Goal: Navigation & Orientation: Find specific page/section

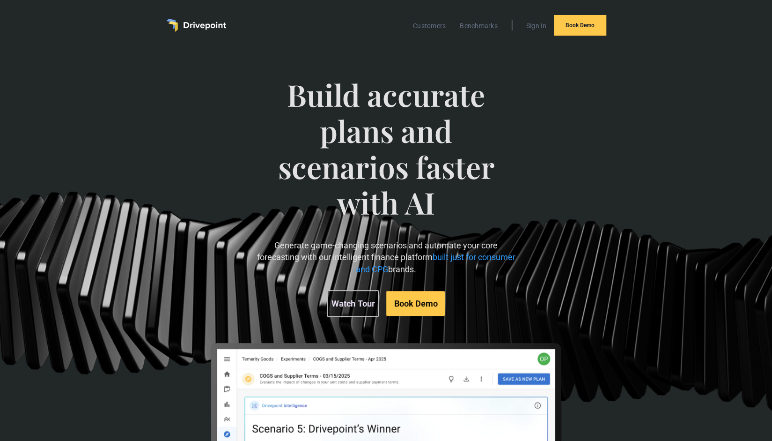
click at [178, 18] on div "Customers Benchmarks Sign In Book Demo" at bounding box center [386, 25] width 440 height 21
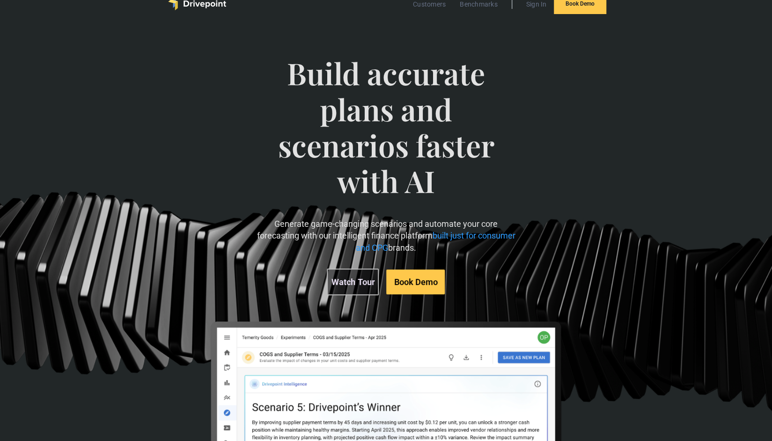
scroll to position [161, 0]
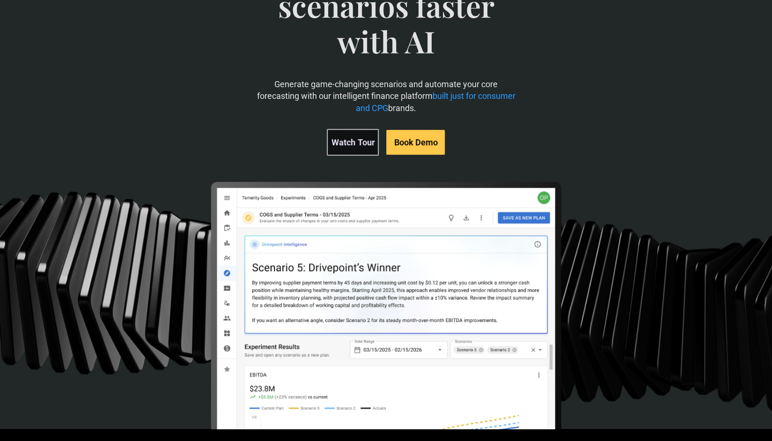
click at [357, 143] on link "Watch Tour" at bounding box center [353, 142] width 52 height 27
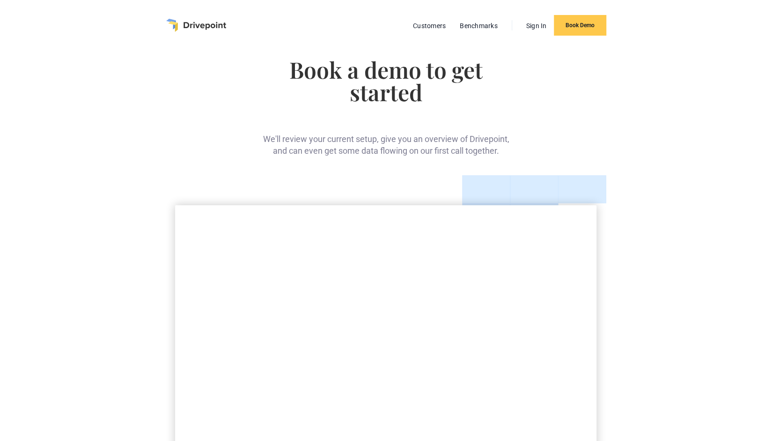
click at [181, 23] on img "home" at bounding box center [196, 25] width 60 height 13
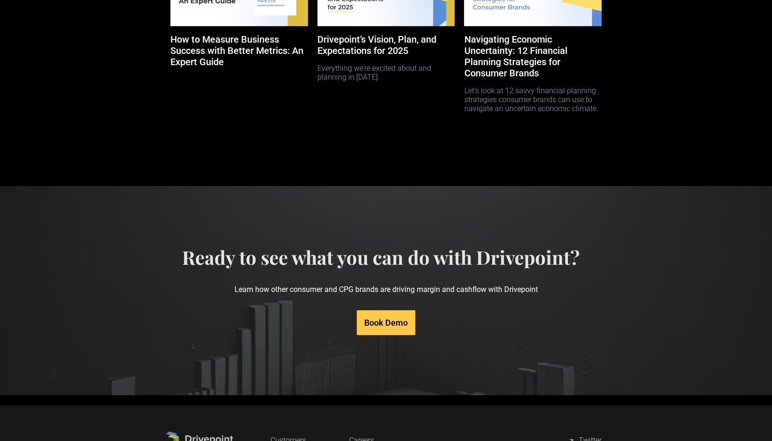
scroll to position [4588, 0]
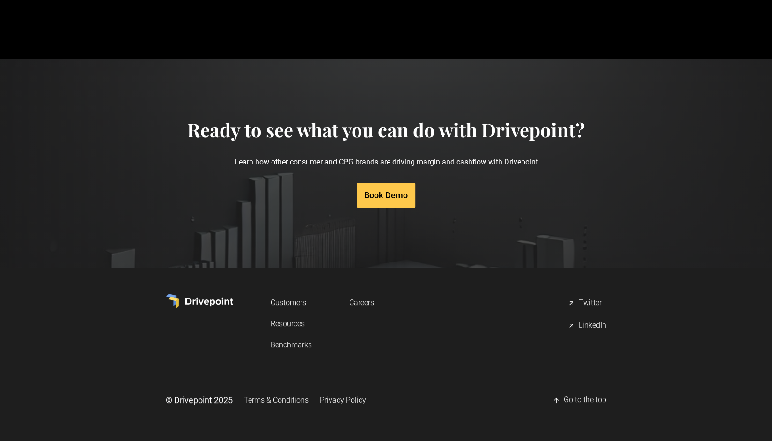
click at [364, 304] on link "Careers" at bounding box center [361, 302] width 25 height 17
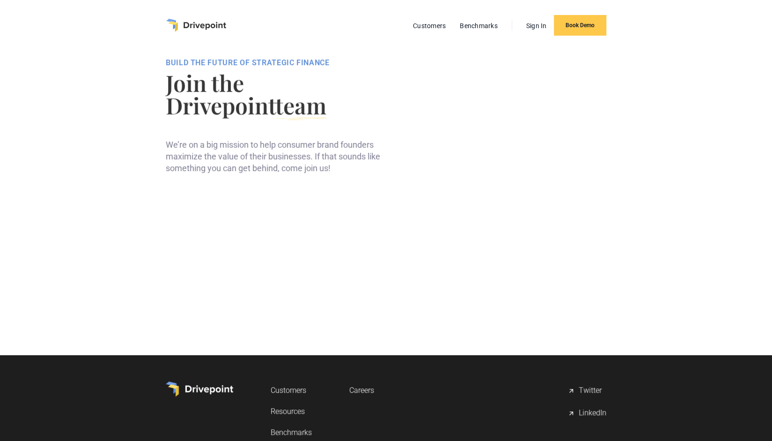
click at [364, 304] on iframe at bounding box center [386, 282] width 441 height 70
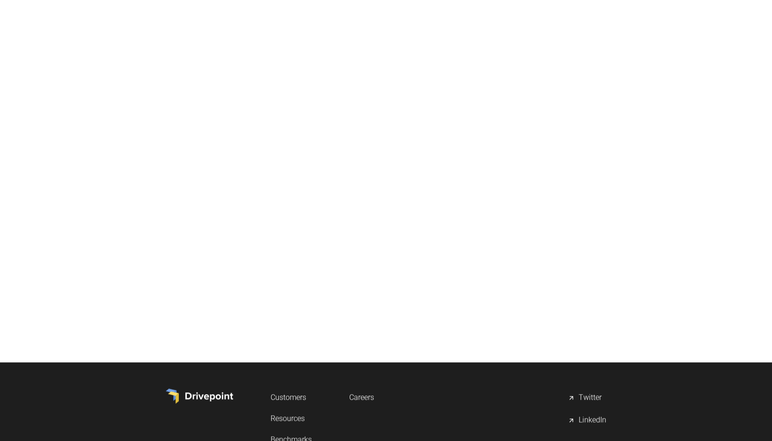
scroll to position [378, 0]
